Goal: Complete application form

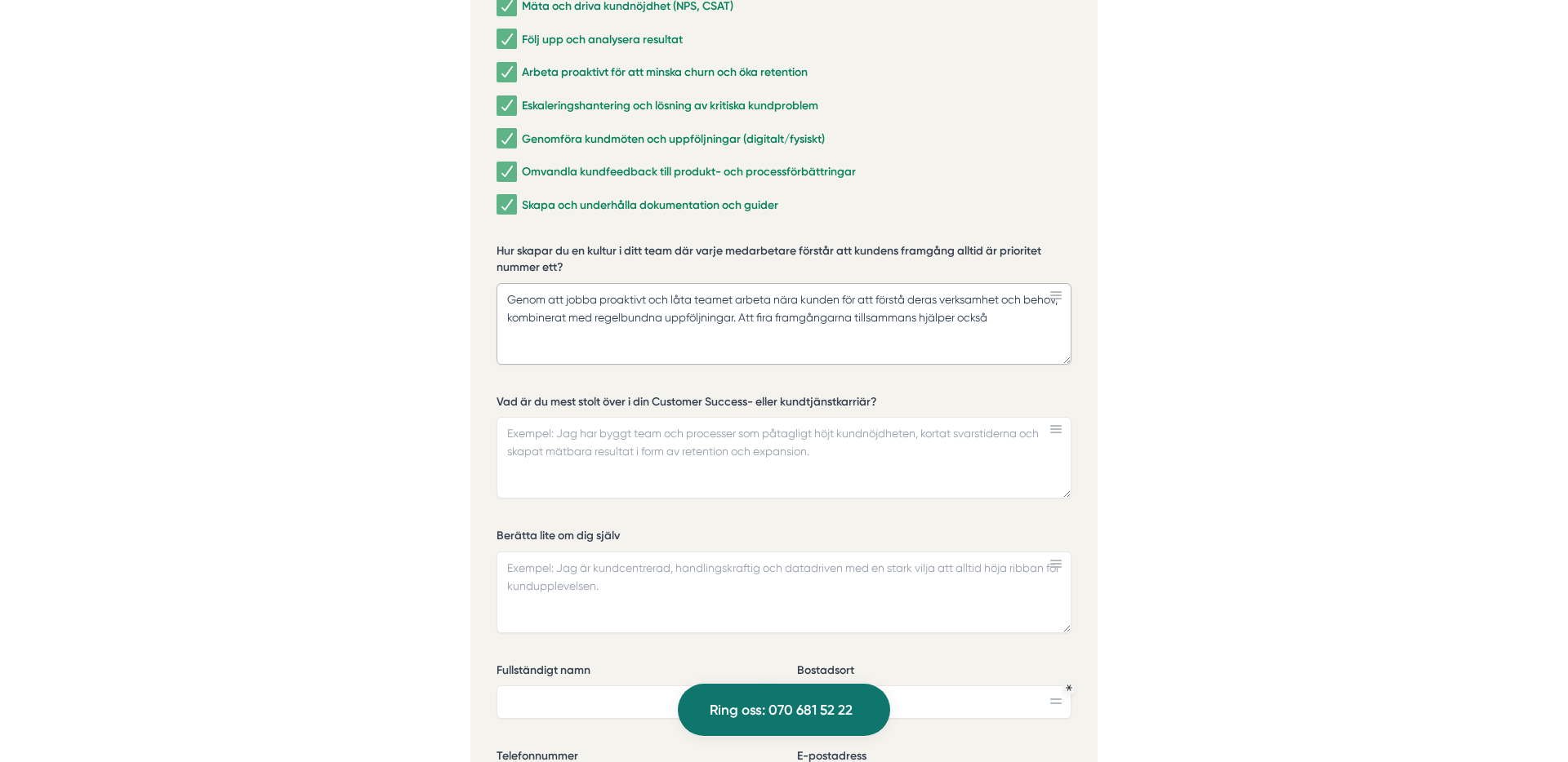
click at [960, 297] on textarea "Genom att jobba proaktivt och låta teamet arbeta nära kunden för att förstå der…" at bounding box center [784, 324] width 575 height 82
drag, startPoint x: 958, startPoint y: 297, endPoint x: 1027, endPoint y: 296, distance: 69.0
click at [1027, 296] on textarea "Genom att jobba proaktivt och låta teamet arbeta nära kunden för att förstå der…" at bounding box center [784, 324] width 575 height 82
click at [724, 314] on textarea "Genom att jobba proaktivt och låta teamet arbeta nära kunden för att förstå der…" at bounding box center [784, 324] width 575 height 82
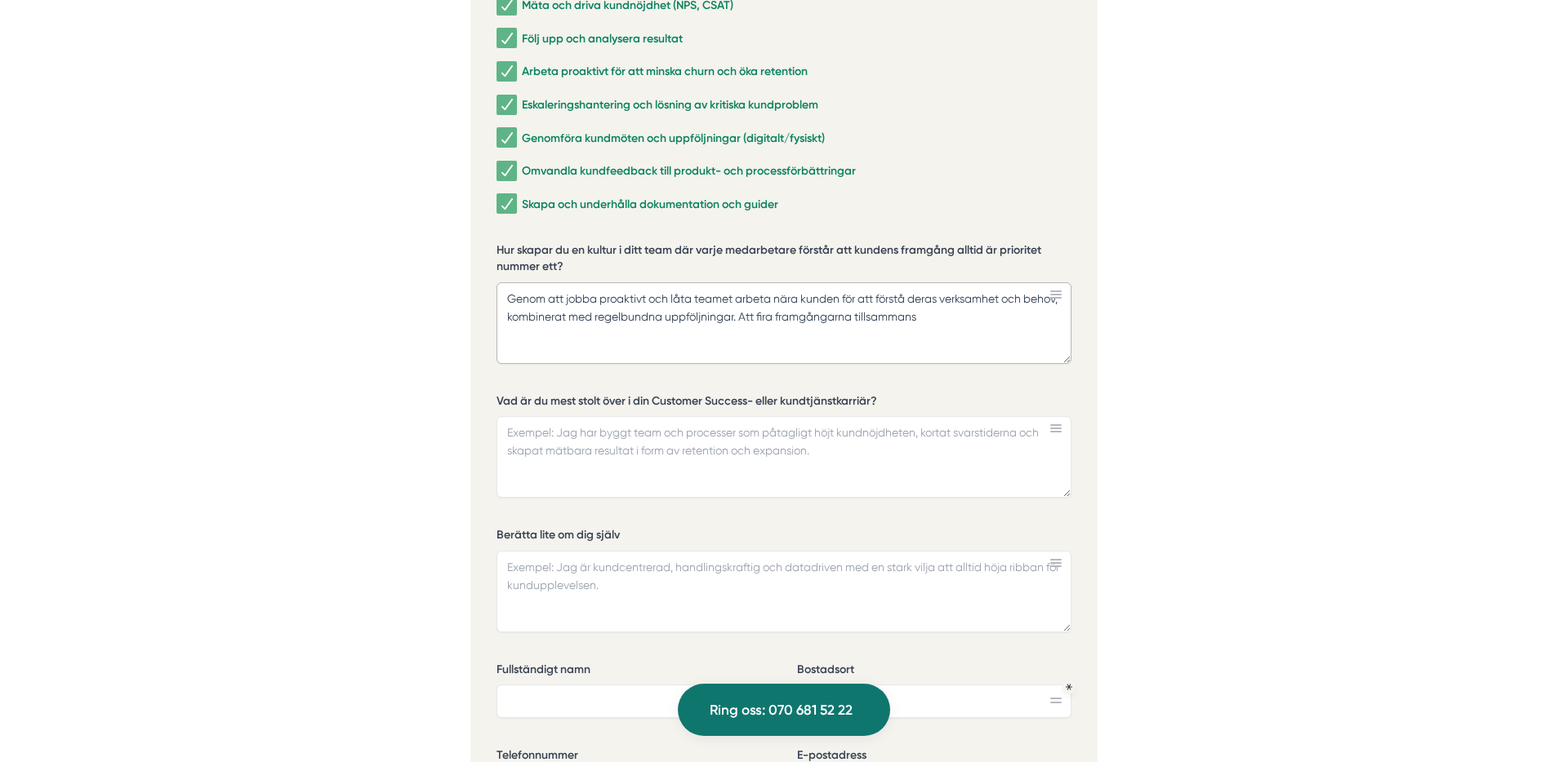
click at [983, 302] on textarea "Genom att jobba proaktivt och låta teamet arbeta nära kunden för att förstå der…" at bounding box center [784, 323] width 575 height 82
click at [970, 295] on textarea "Genom att jobba proaktivt och låta teamet arbeta nära kunden för att förstå der…" at bounding box center [784, 323] width 575 height 82
click at [915, 300] on textarea "Genom att jobba proaktivt och låta teamet arbeta nära kunden för att förstå der…" at bounding box center [784, 323] width 575 height 82
drag, startPoint x: 840, startPoint y: 294, endPoint x: 768, endPoint y: 298, distance: 72.1
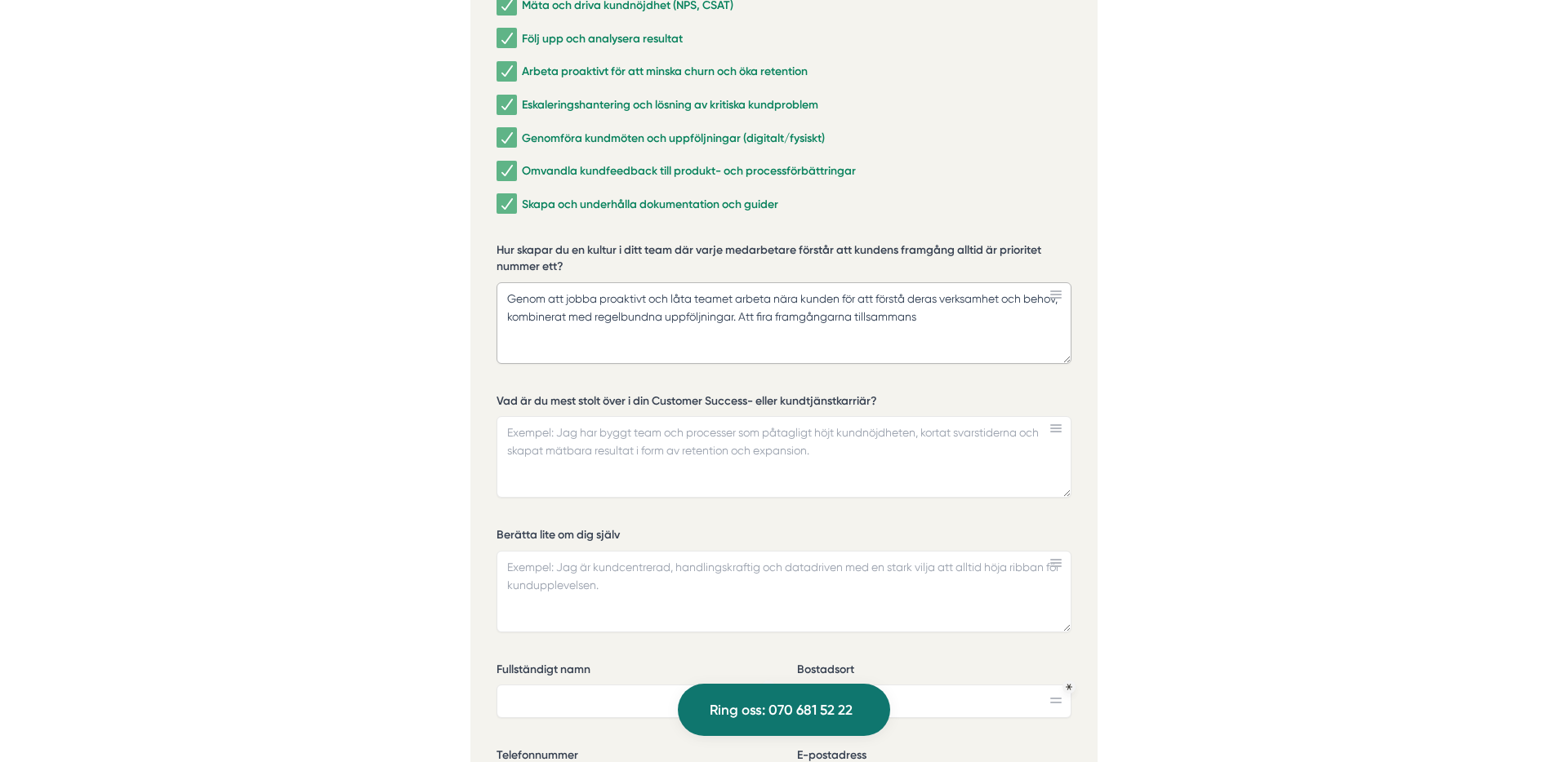
click at [840, 294] on textarea "Genom att jobba proaktivt och låta teamet arbeta nära kunden för att förstå der…" at bounding box center [784, 323] width 575 height 82
drag, startPoint x: 779, startPoint y: 299, endPoint x: 868, endPoint y: 308, distance: 89.5
click at [868, 308] on textarea "Genom att jobba proaktivt och låta teamet arbeta nära kunden för att förstå der…" at bounding box center [784, 323] width 575 height 82
click at [859, 311] on textarea "Genom att jobba proaktivt och låta teamet arbeta nära kunden för att förstå der…" at bounding box center [784, 323] width 575 height 82
click at [1012, 305] on textarea "Genom att jobba proaktivt och låta teamet arbeta nära kunden för att förstå der…" at bounding box center [784, 323] width 575 height 82
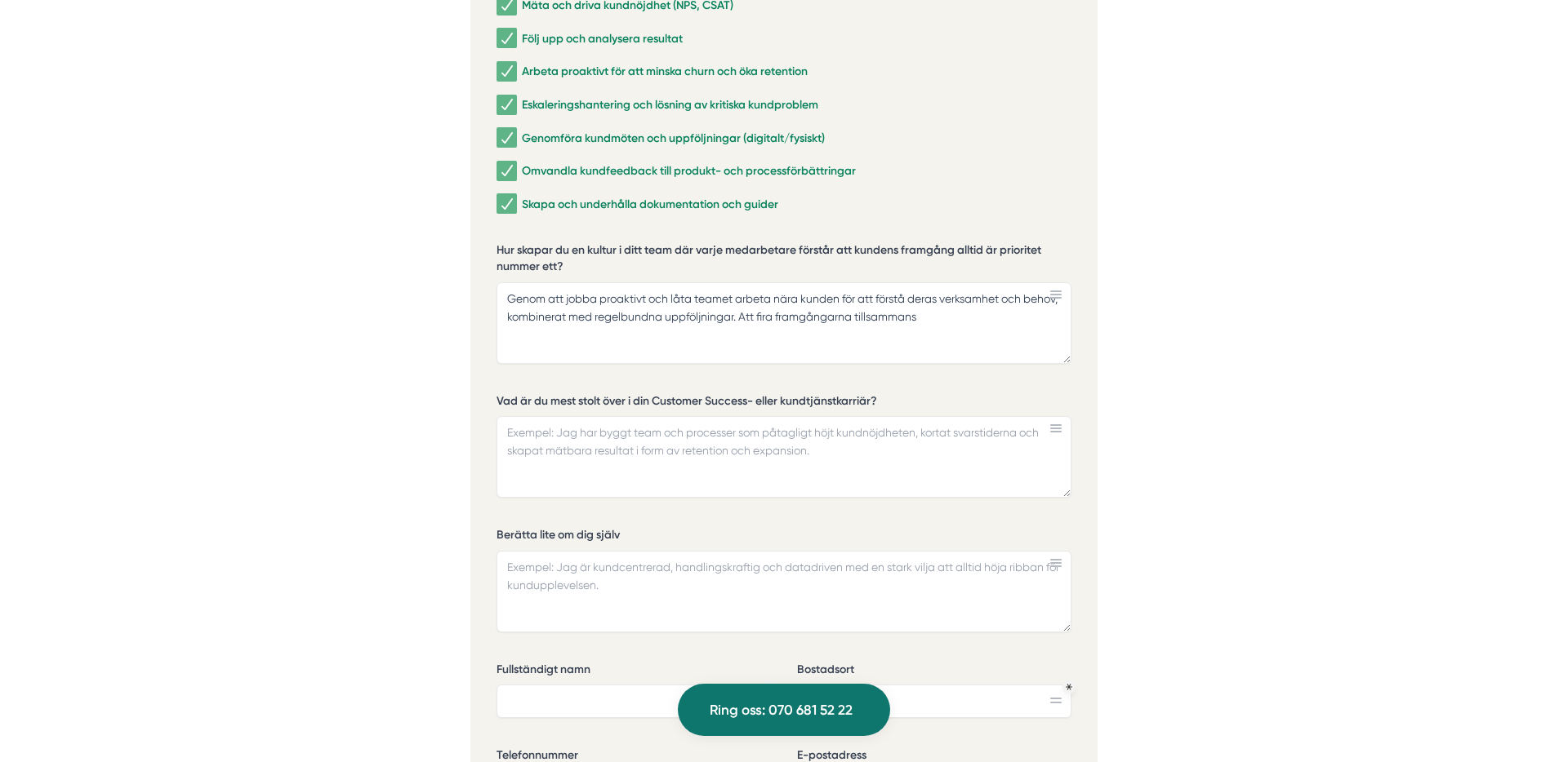
click at [831, 310] on textarea "Genom att jobba proaktivt och låta teamet arbeta nära kunden för att förstå der…" at bounding box center [784, 323] width 575 height 82
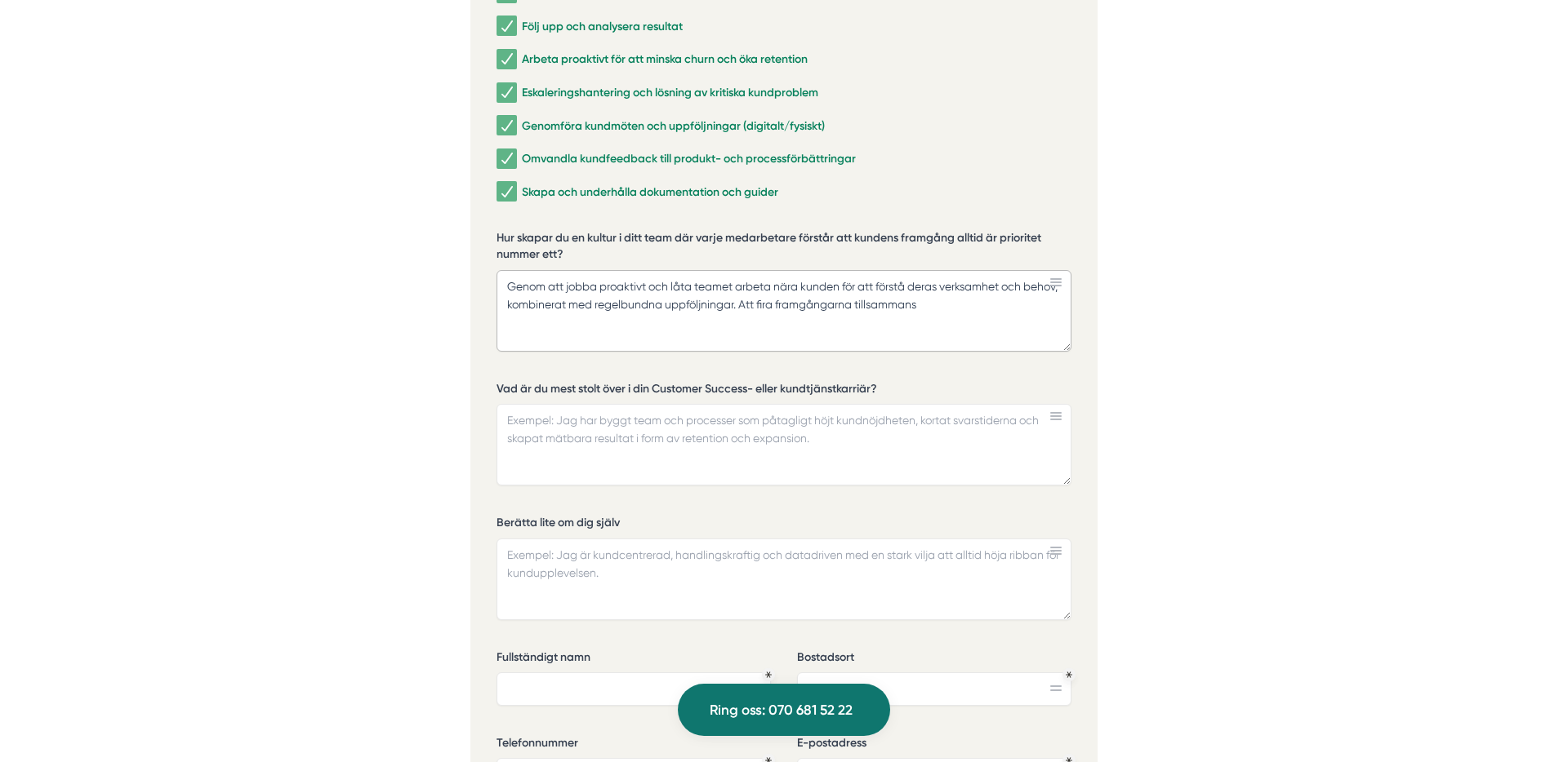
click at [904, 325] on textarea "Genom att jobba proaktivt och låta teamet arbeta nära kunden för att förstå der…" at bounding box center [784, 311] width 575 height 82
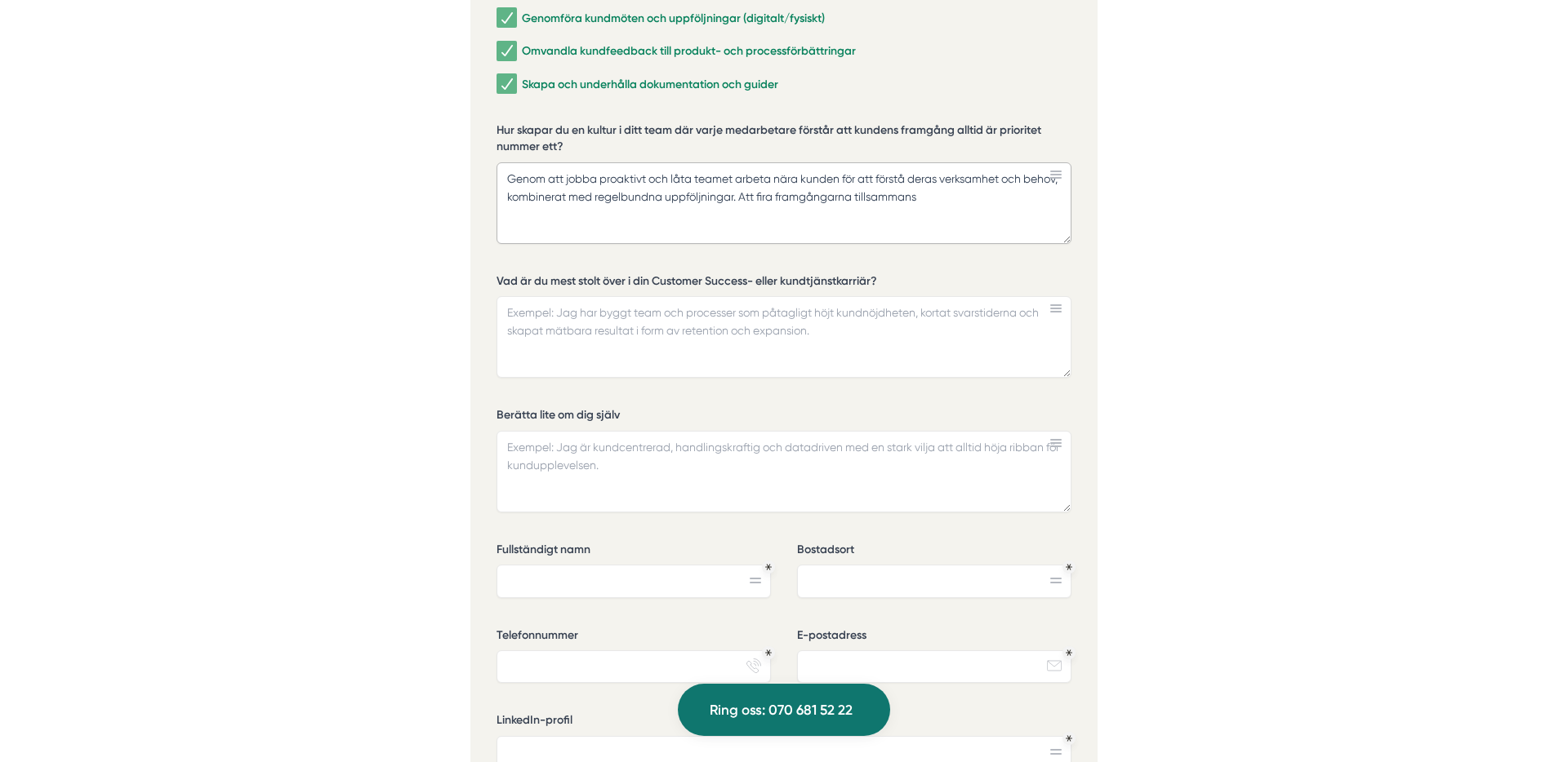
scroll to position [3883, 0]
click at [921, 244] on div "Vilka områden inom Customer Success & kundtjänst har du arbetat mest med? Rekry…" at bounding box center [784, 293] width 575 height 1056
click at [825, 196] on textarea "Genom att jobba proaktivt och låta teamet arbeta nära kunden för att förstå der…" at bounding box center [784, 202] width 575 height 82
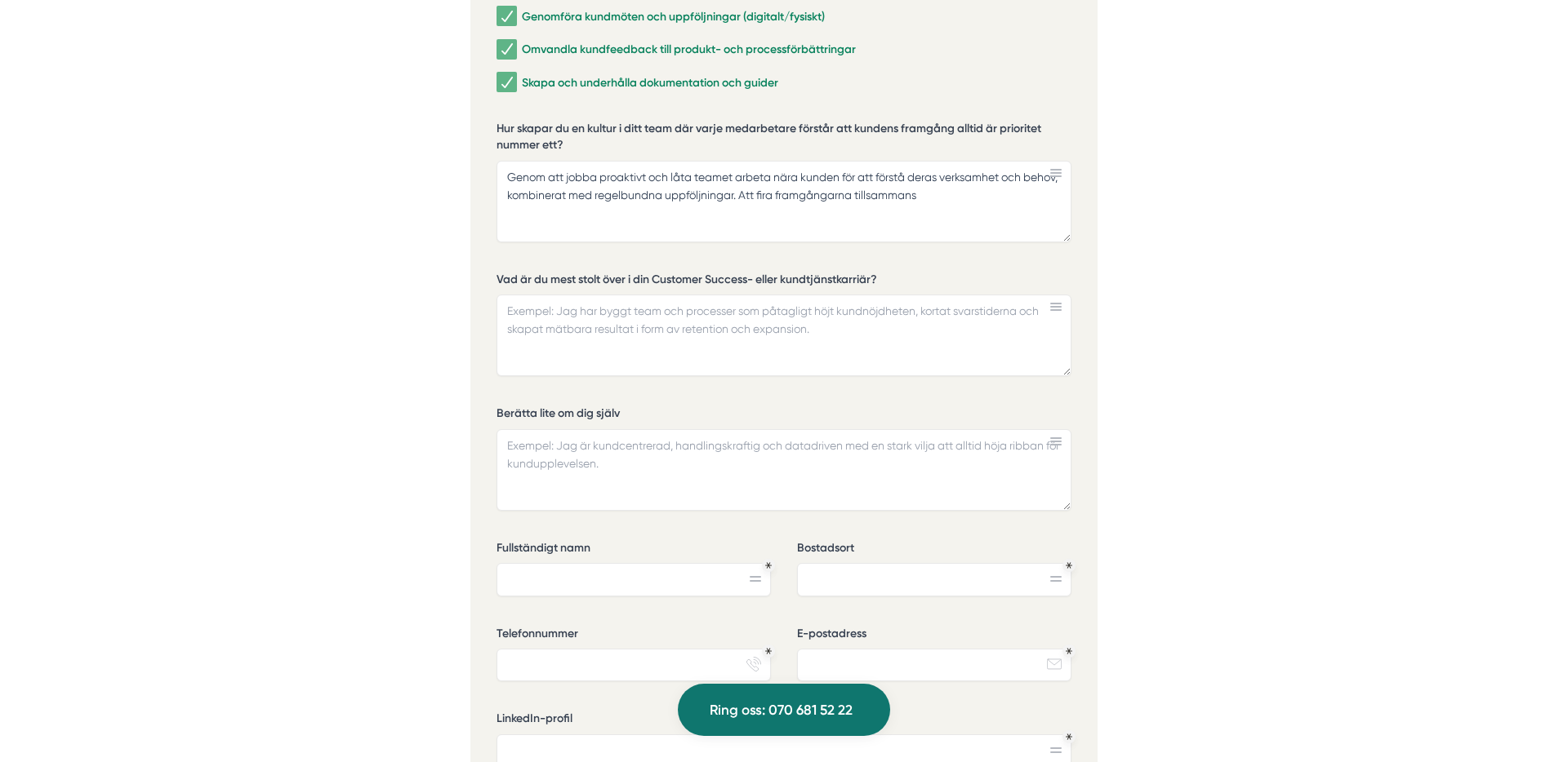
drag, startPoint x: 880, startPoint y: 200, endPoint x: 922, endPoint y: 191, distance: 43.0
click at [881, 200] on textarea "Genom att jobba proaktivt och låta teamet arbeta nära kunden för att förstå der…" at bounding box center [784, 202] width 575 height 82
click at [961, 179] on textarea "Genom att jobba proaktivt och låta teamet arbeta nära kunden för att förstå der…" at bounding box center [784, 202] width 575 height 82
click at [988, 188] on textarea "Genom att jobba proaktivt och låta teamet arbeta nära kunden för att förstå der…" at bounding box center [784, 202] width 575 height 82
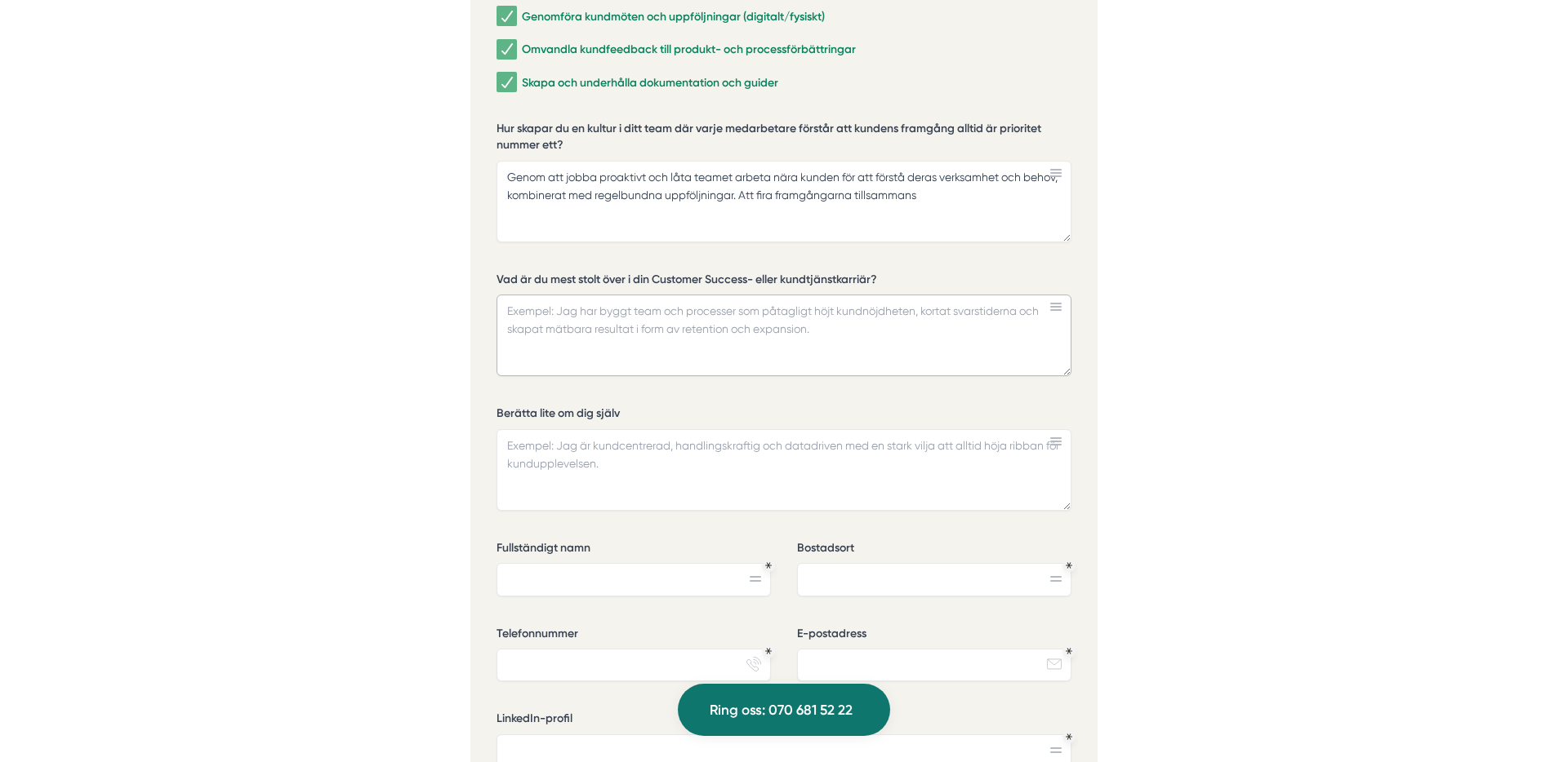
click at [556, 303] on textarea "Vad är du mest stolt över i din Customer Success- eller kundtjänstkarriär?" at bounding box center [784, 335] width 575 height 82
click at [704, 294] on textarea "Vad är du mest stolt över i din Customer Success- eller kundtjänstkarriär?" at bounding box center [784, 335] width 575 height 82
drag, startPoint x: 963, startPoint y: 180, endPoint x: 978, endPoint y: 184, distance: 15.5
click at [967, 181] on textarea "Genom att jobba proaktivt och låta teamet arbeta nära kunden för att förstå der…" at bounding box center [784, 202] width 575 height 82
drag, startPoint x: 956, startPoint y: 173, endPoint x: 1052, endPoint y: 173, distance: 96.0
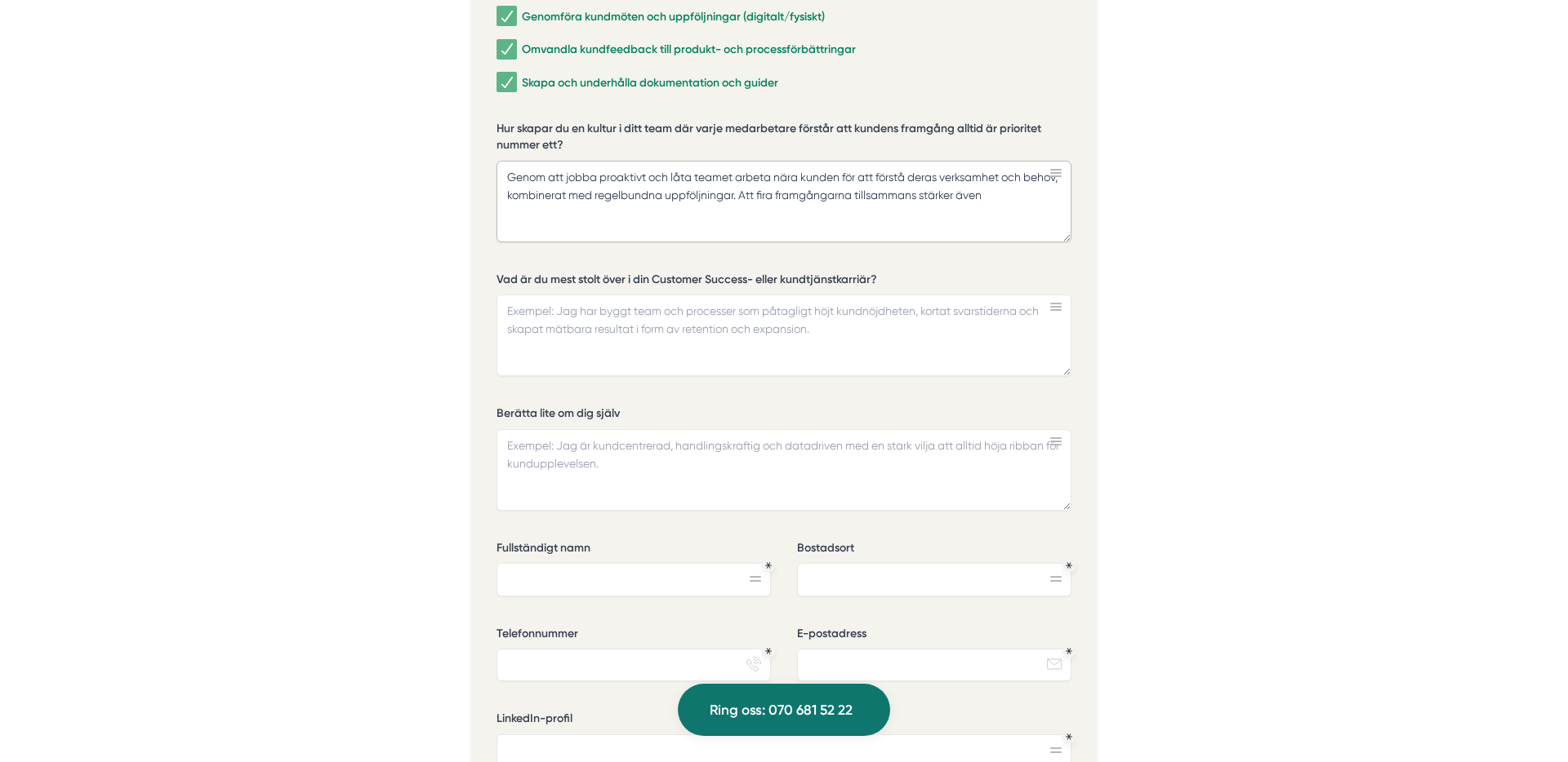
click at [1052, 173] on textarea "Genom att jobba proaktivt och låta teamet arbeta nära kunden för att förstå der…" at bounding box center [784, 202] width 575 height 82
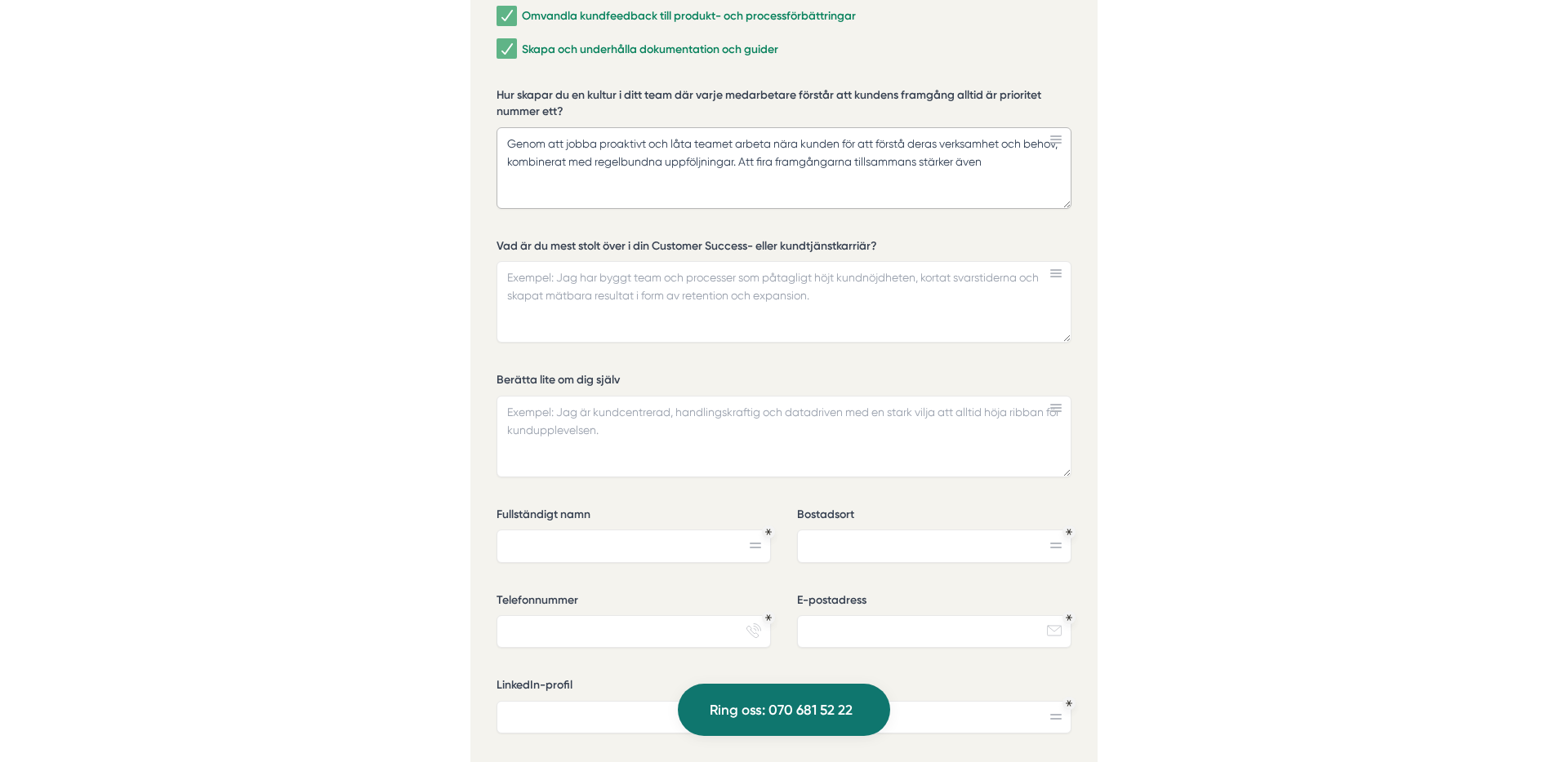
scroll to position [3921, 0]
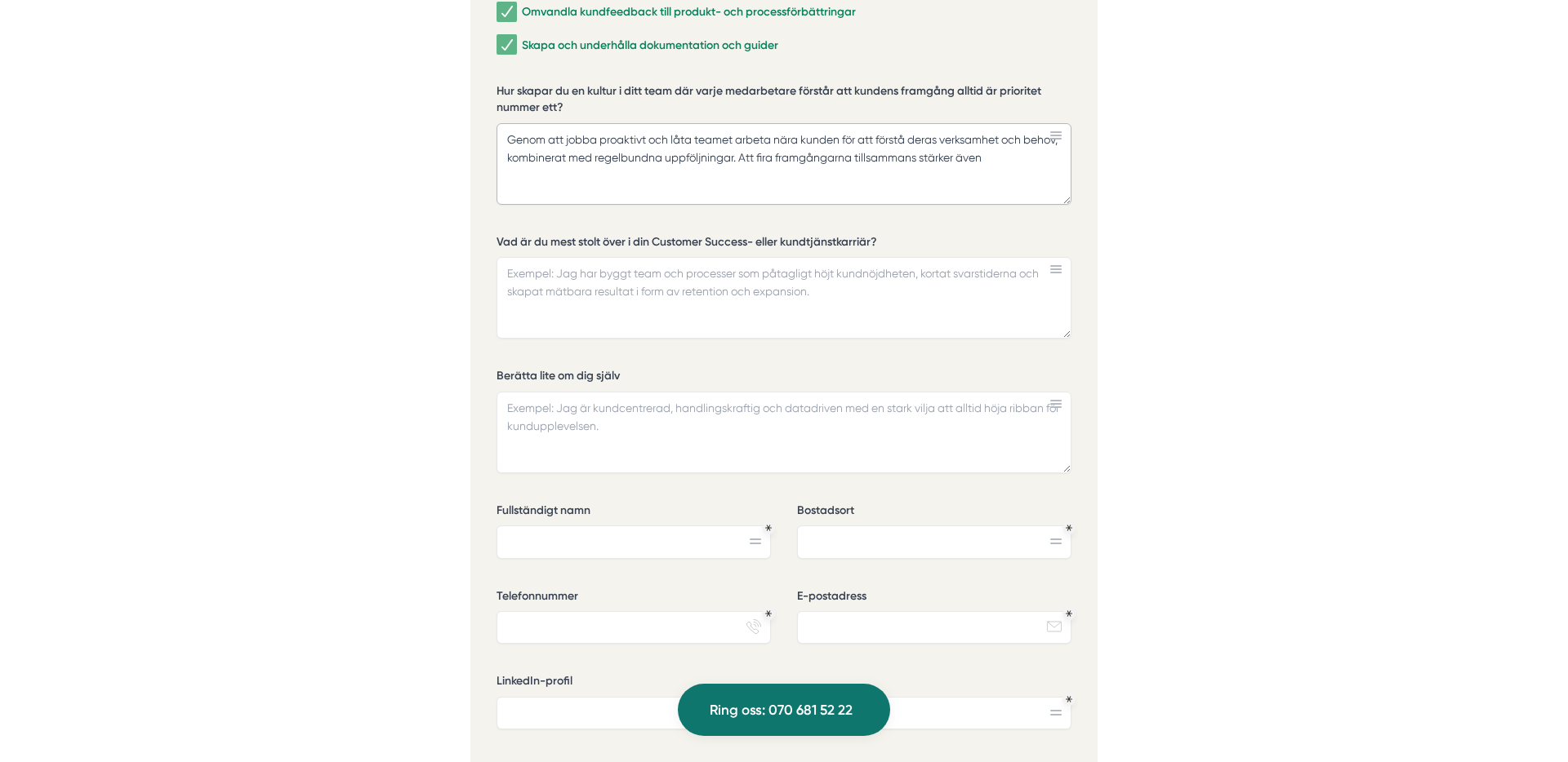
click at [961, 164] on textarea "Genom att jobba proaktivt och låta teamet arbeta nära kunden för att förstå der…" at bounding box center [784, 164] width 575 height 82
click at [958, 144] on textarea "Genom att jobba proaktivt och låta teamet arbeta nära kunden för att förstå der…" at bounding box center [784, 164] width 575 height 82
drag, startPoint x: 1251, startPoint y: 132, endPoint x: 1269, endPoint y: 117, distance: 23.4
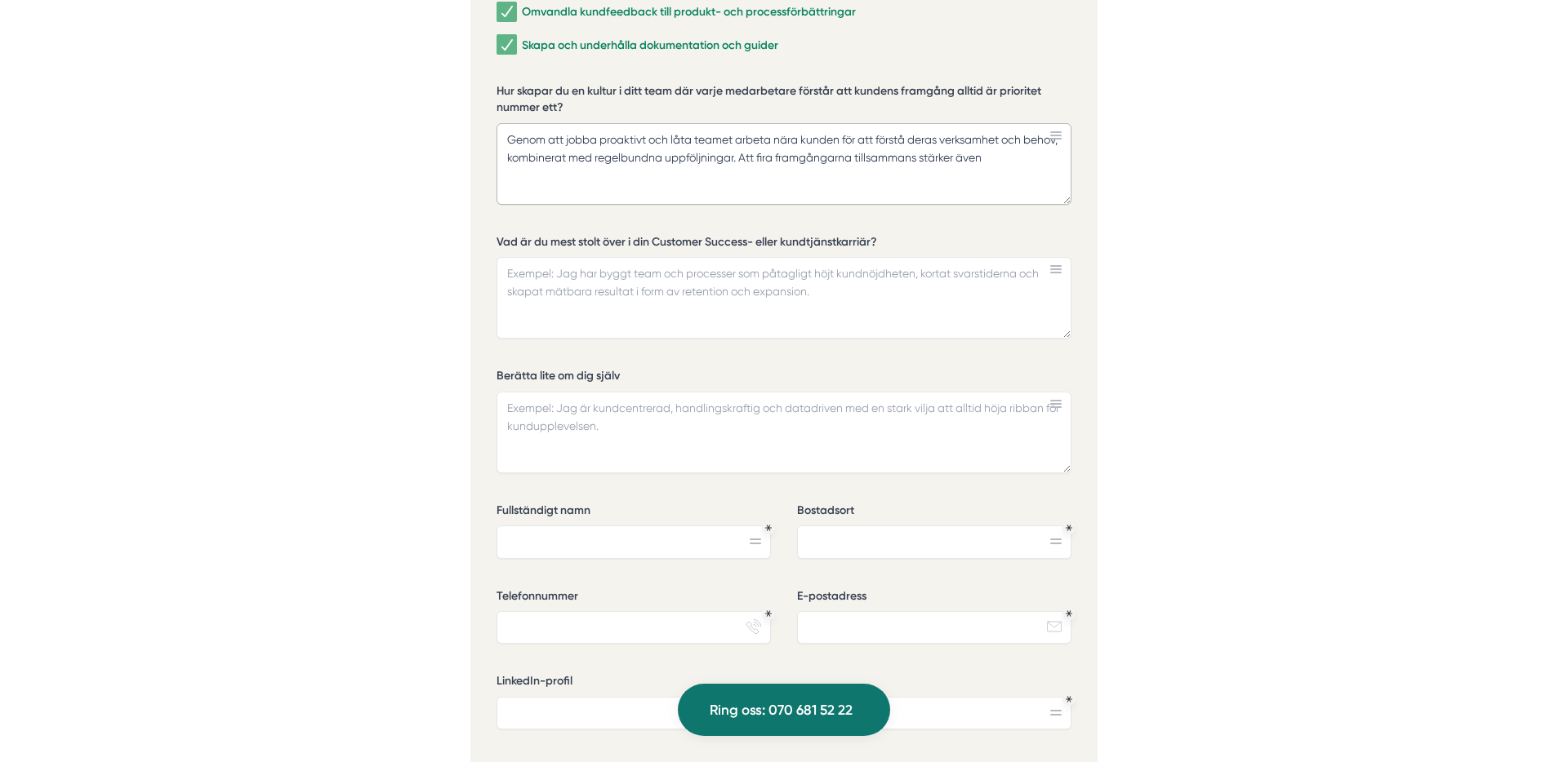
click at [1025, 135] on textarea "Genom att jobba proaktivt och låta teamet arbeta nära kunden för att förstå der…" at bounding box center [784, 164] width 575 height 82
drag, startPoint x: 959, startPoint y: 138, endPoint x: 1000, endPoint y: 152, distance: 43.3
click at [965, 140] on textarea "Genom att jobba proaktivt och låta teamet arbeta nära kunden för att förstå der…" at bounding box center [784, 164] width 575 height 82
click at [776, 139] on textarea "Genom att jobba proaktivt och låta teamet arbeta nära kunden för att förstå der…" at bounding box center [784, 164] width 575 height 82
drag, startPoint x: 589, startPoint y: 122, endPoint x: 531, endPoint y: 125, distance: 58.1
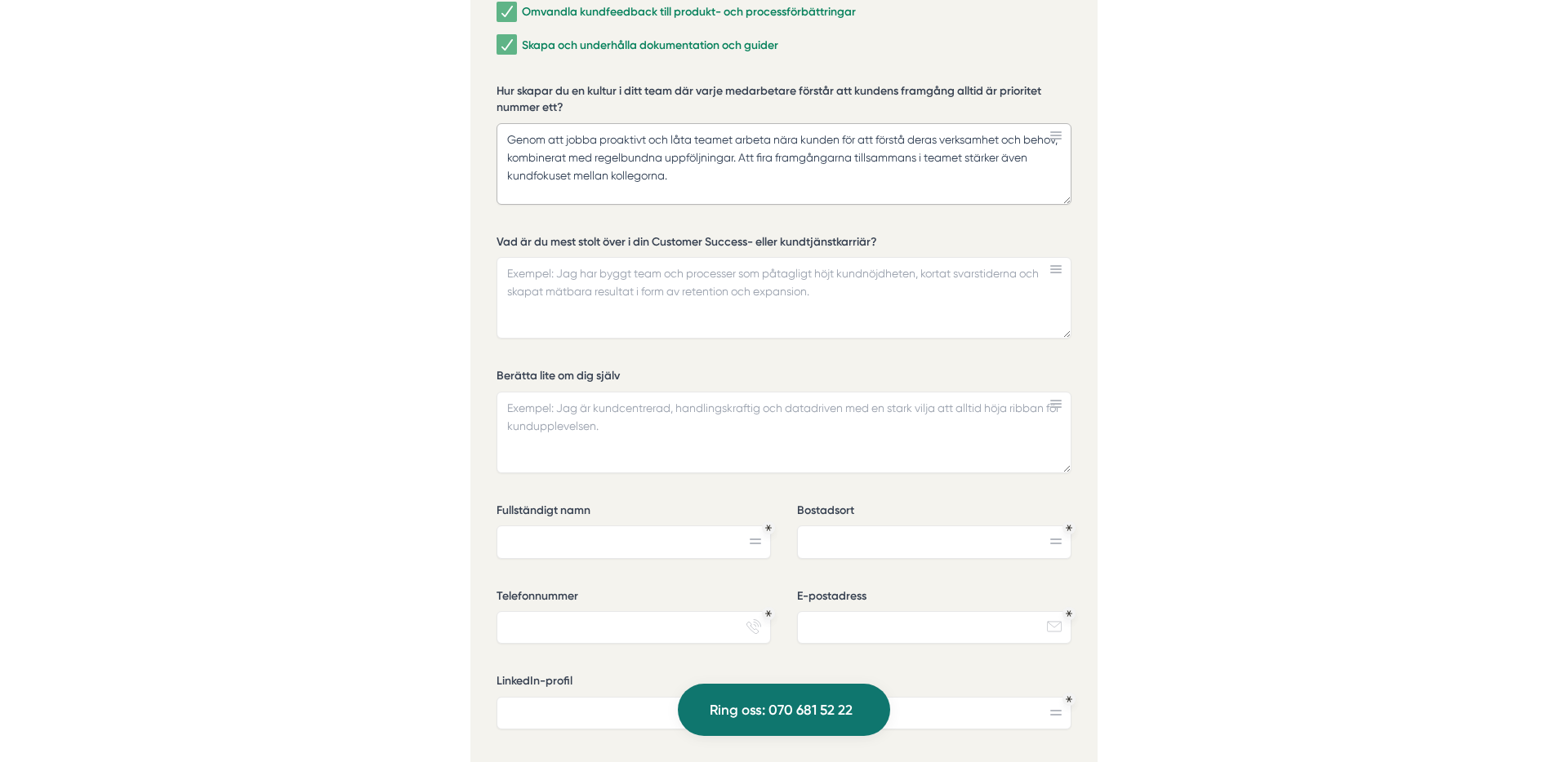
click at [587, 123] on textarea "Genom att jobba proaktivt och låta teamet arbeta nära kunden för att förstå der…" at bounding box center [784, 164] width 575 height 82
type textarea "Genom att jobba proaktivt och låta teamet arbeta nära kunden för att förstå der…"
